Goal: Task Accomplishment & Management: Use online tool/utility

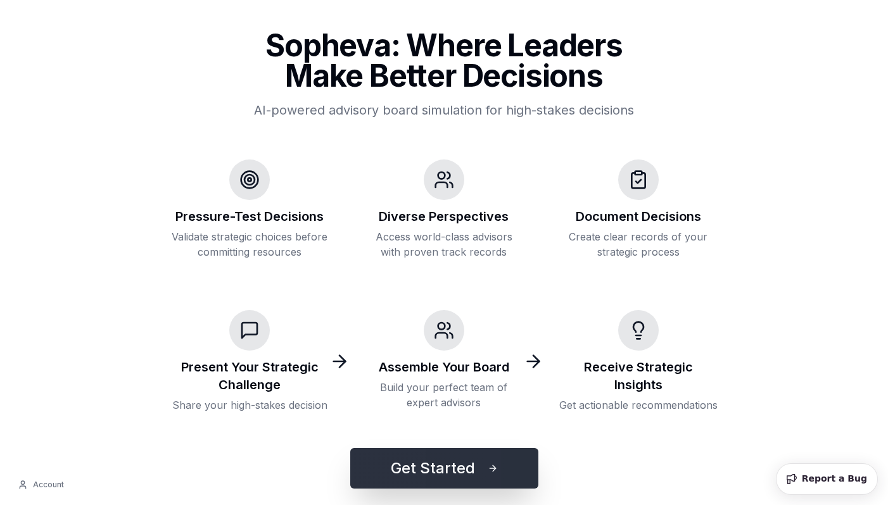
click at [434, 464] on button "Get Started" at bounding box center [444, 468] width 188 height 41
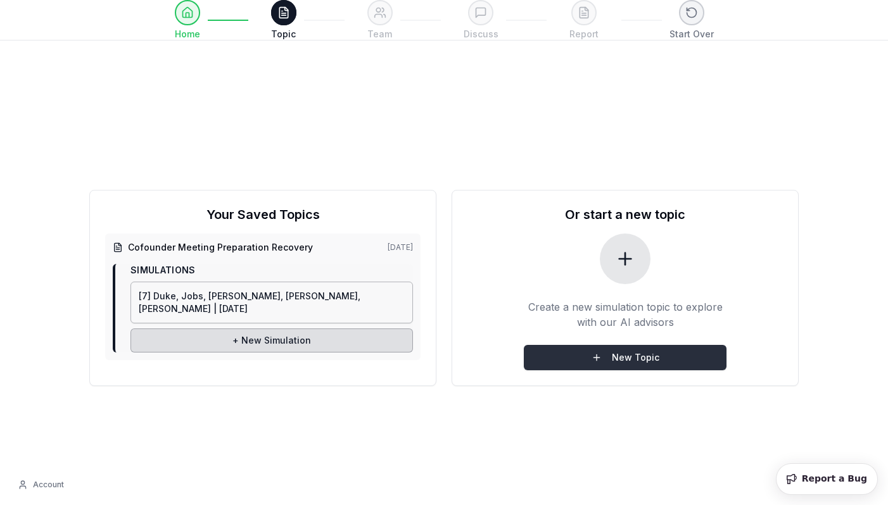
click at [598, 359] on button "New Topic" at bounding box center [625, 357] width 203 height 25
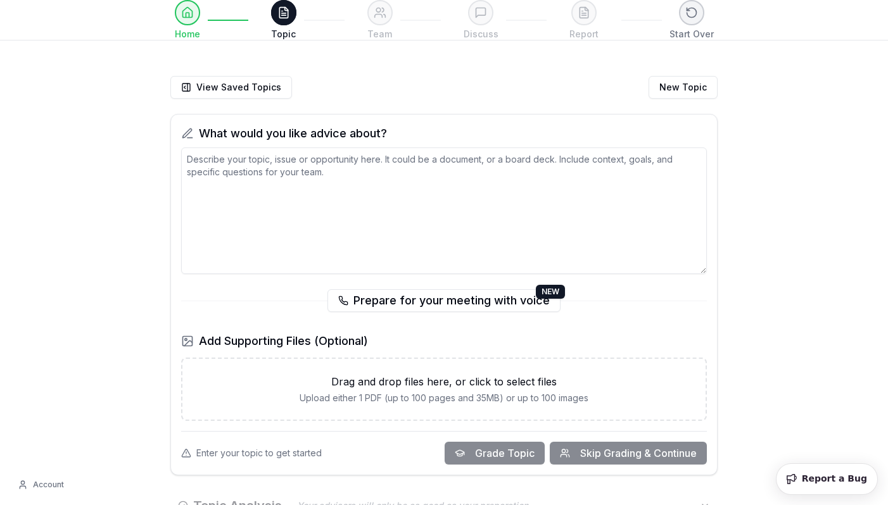
click at [414, 166] on textarea at bounding box center [443, 211] width 525 height 127
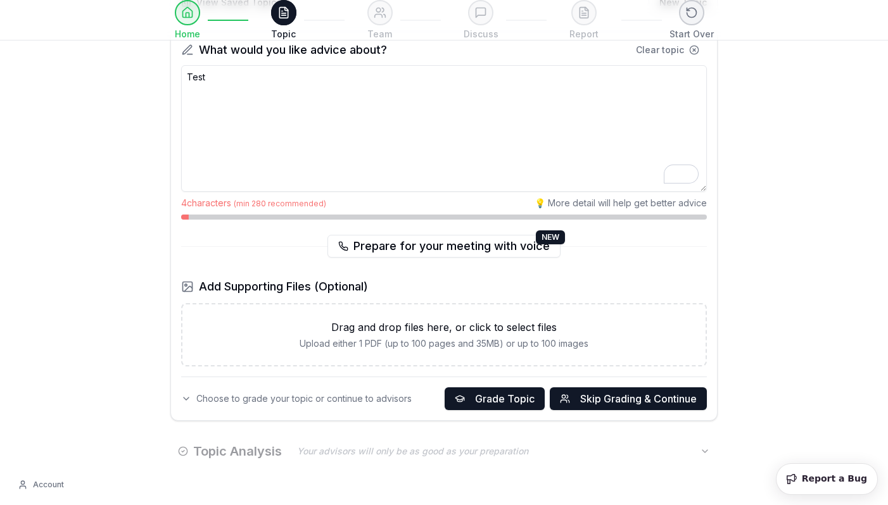
scroll to position [87, 0]
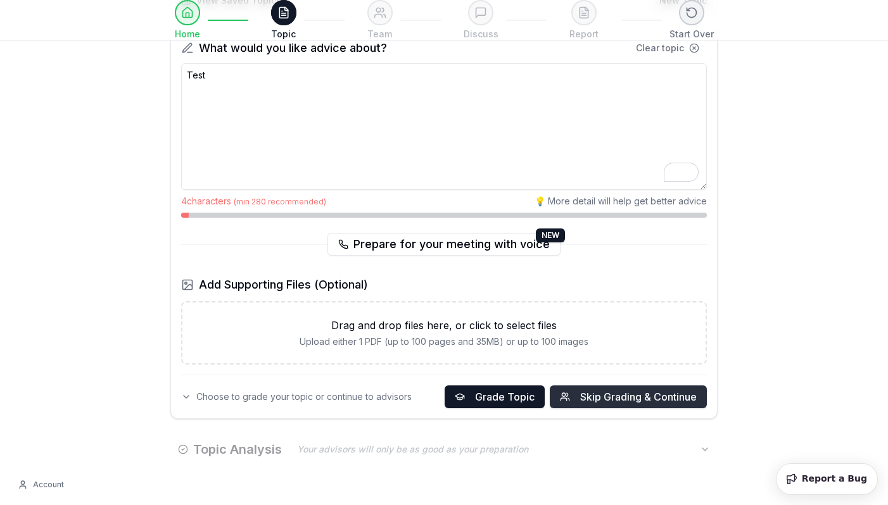
type textarea "Test"
click at [640, 397] on span "Skip Grading & Continue" at bounding box center [638, 396] width 116 height 15
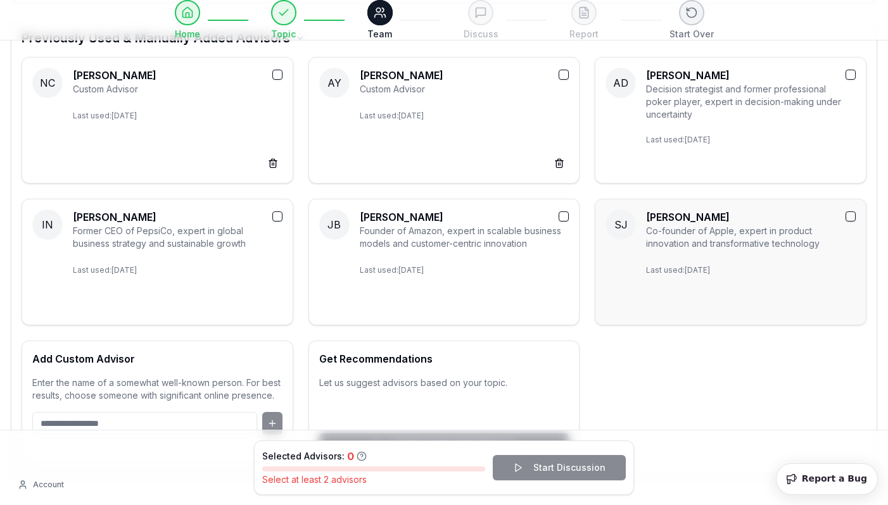
scroll to position [194, 0]
